Goal: Check status

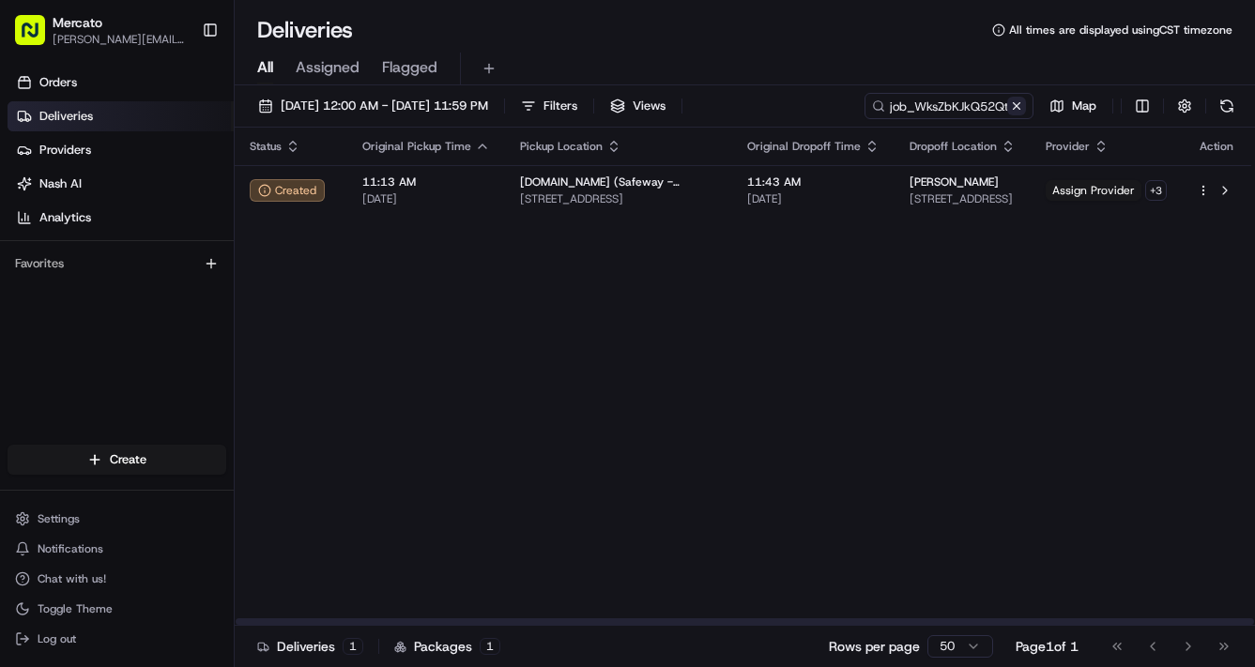
click at [1007, 115] on button at bounding box center [1016, 106] width 19 height 19
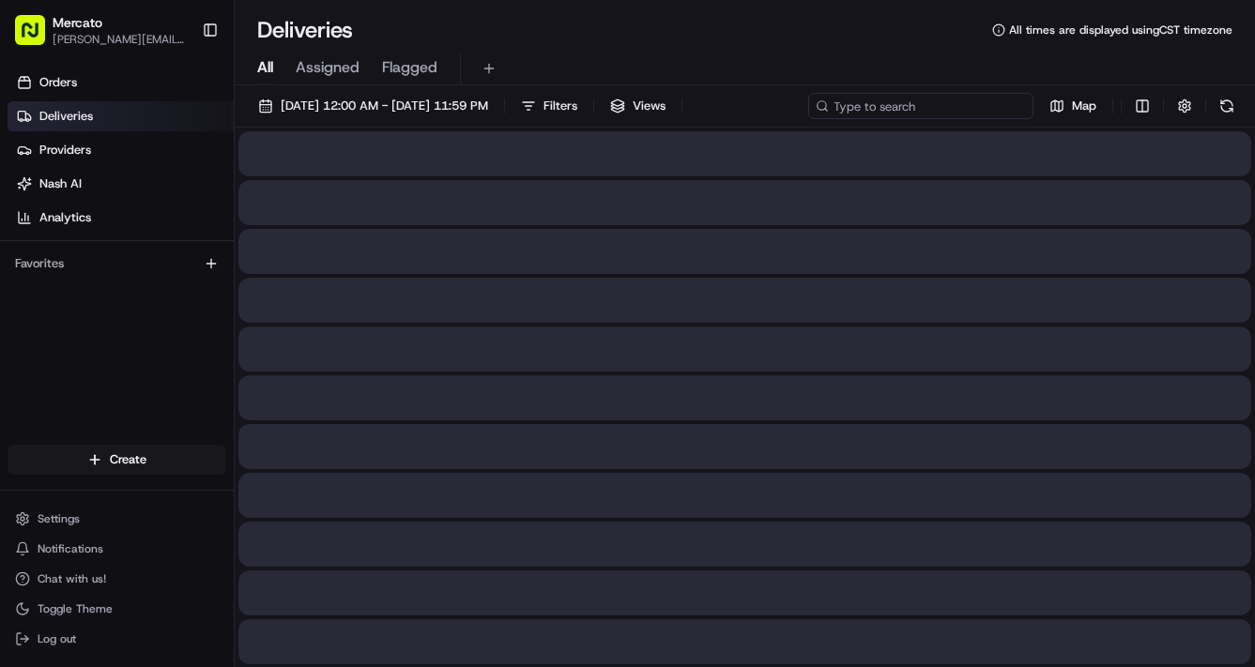
click at [808, 119] on input at bounding box center [920, 106] width 225 height 26
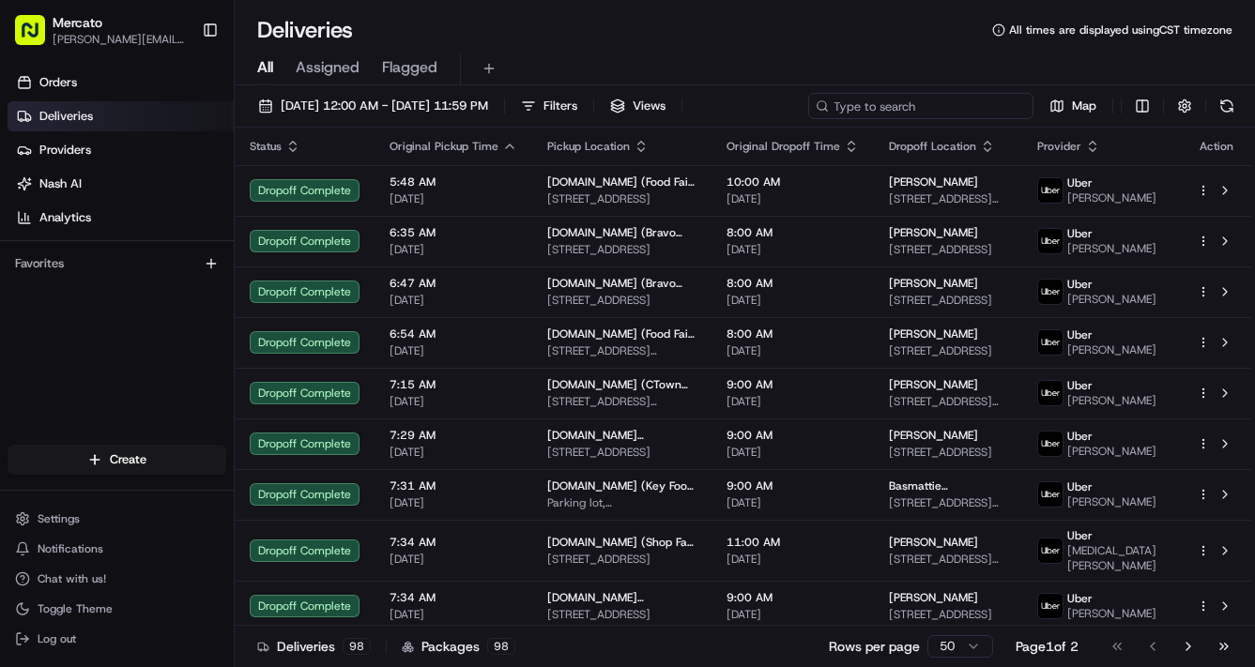
paste input "job_EJCUjn4nKsFgJNdoJJhSfz"
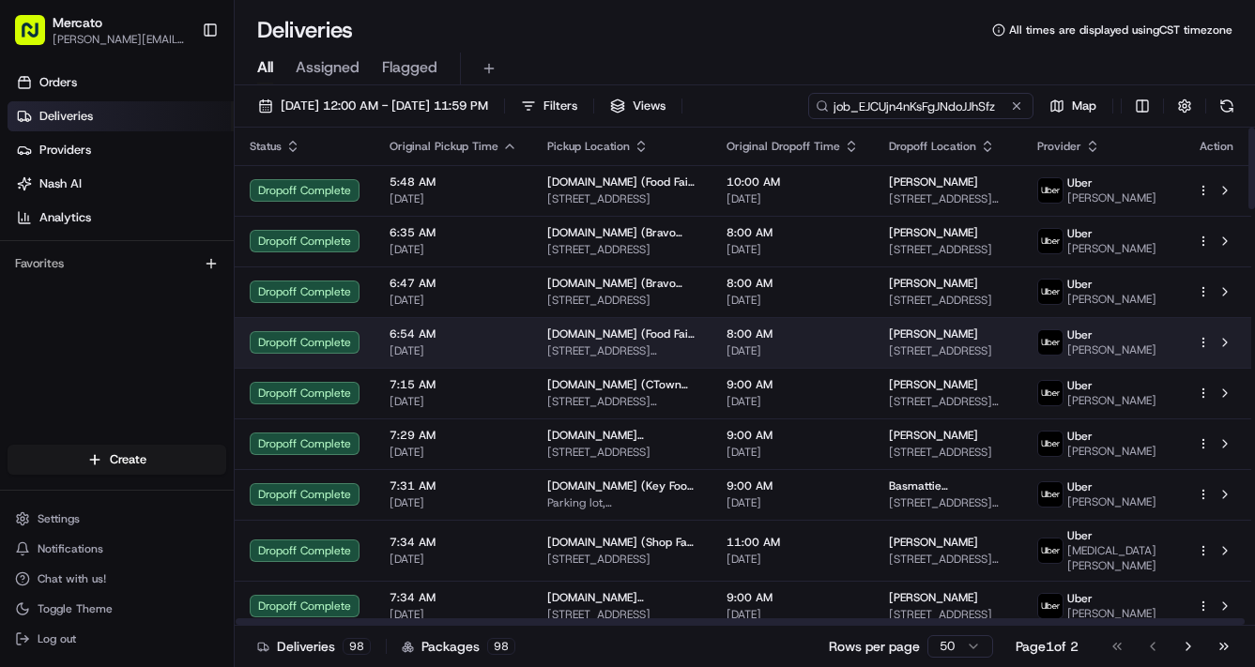
scroll to position [0, 32]
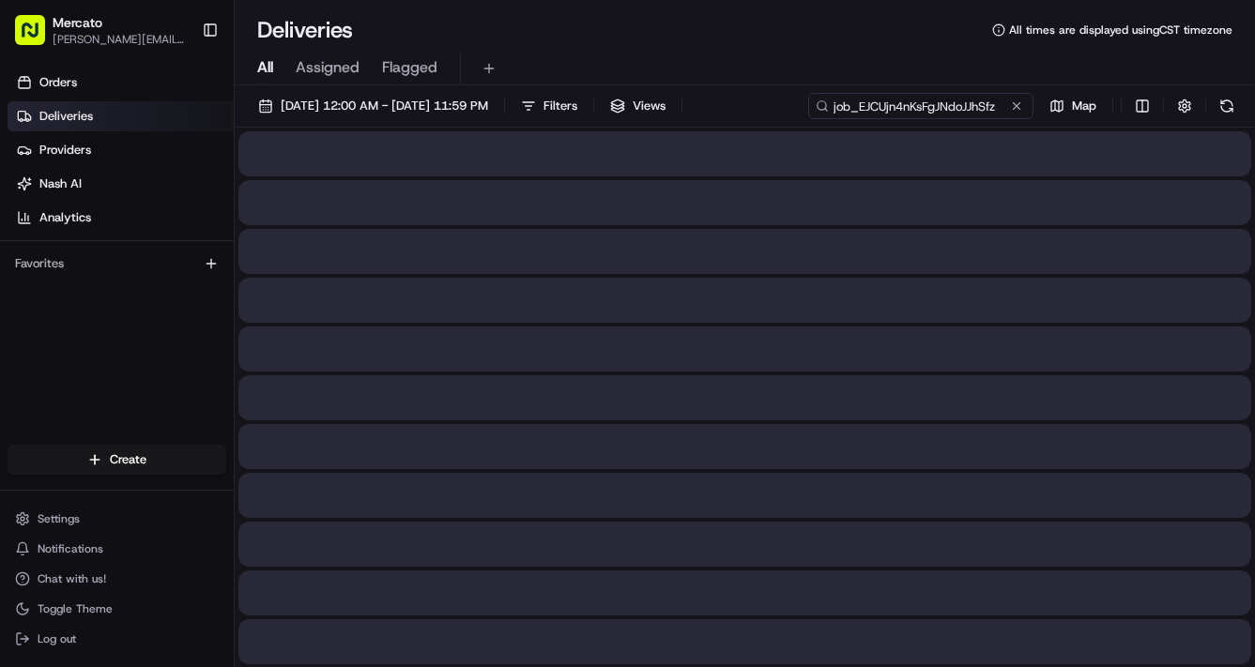
type input "job_EJCUjn4nKsFgJNdoJJhSfz"
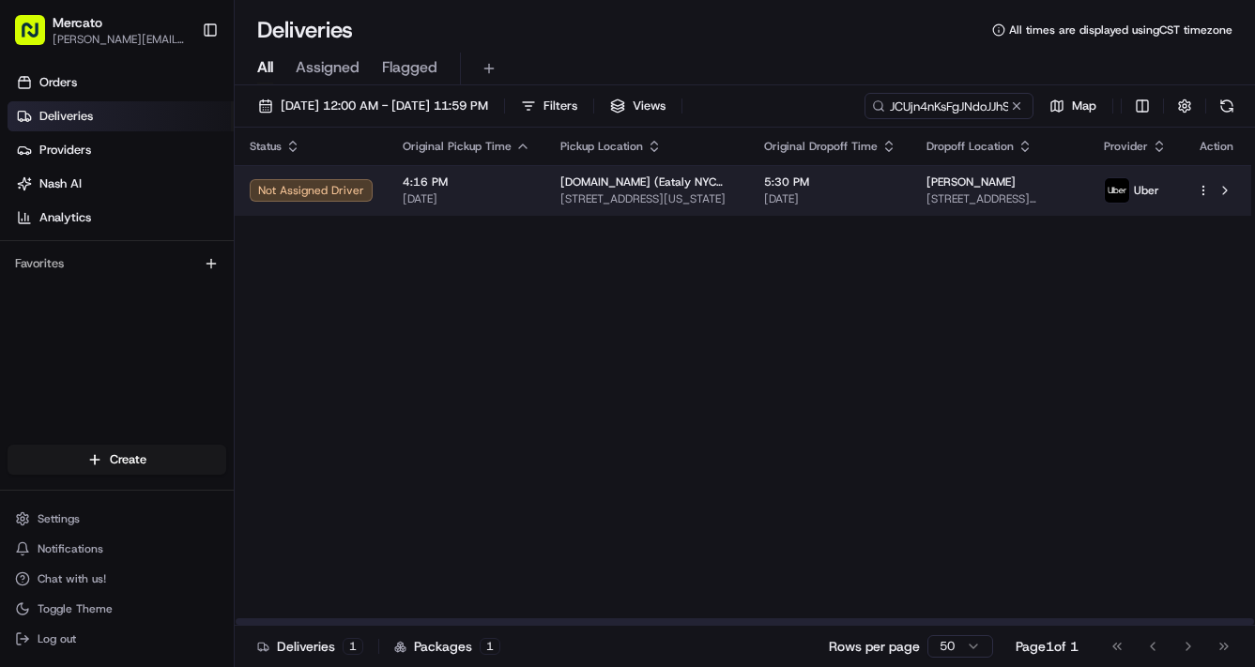
click at [530, 190] on span "4:16 PM" at bounding box center [467, 182] width 128 height 15
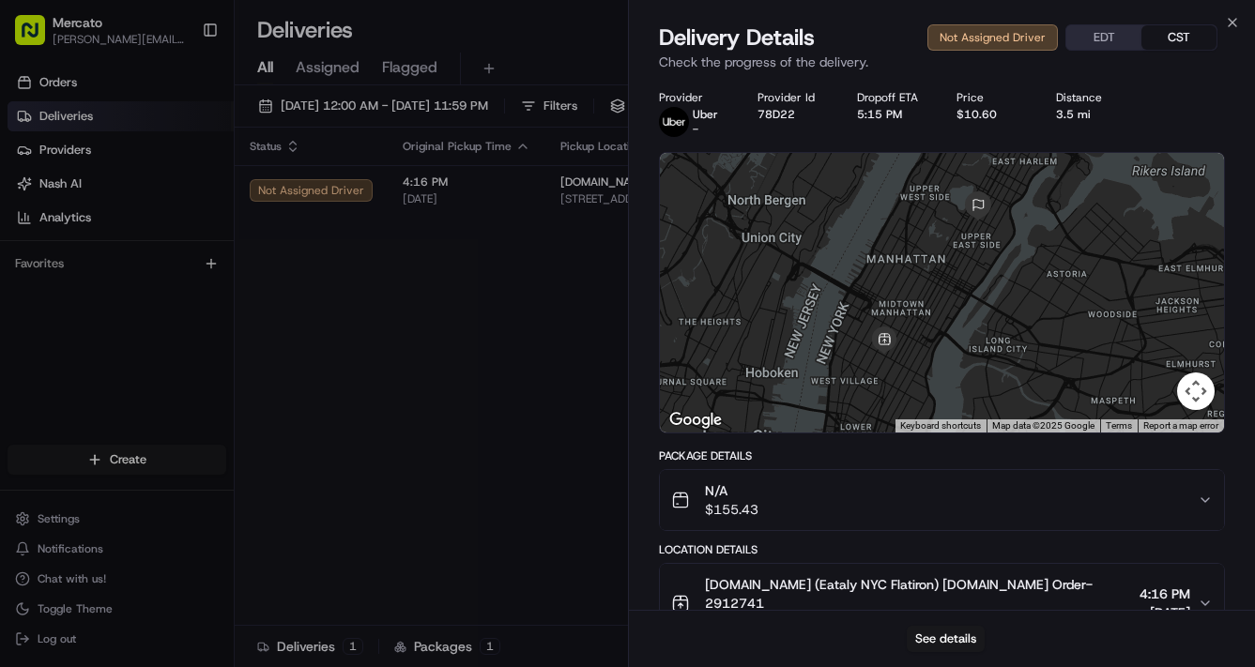
drag, startPoint x: 942, startPoint y: 384, endPoint x: 1035, endPoint y: 346, distance: 101.1
click at [1035, 346] on div at bounding box center [942, 293] width 565 height 280
